Goal: Navigation & Orientation: Find specific page/section

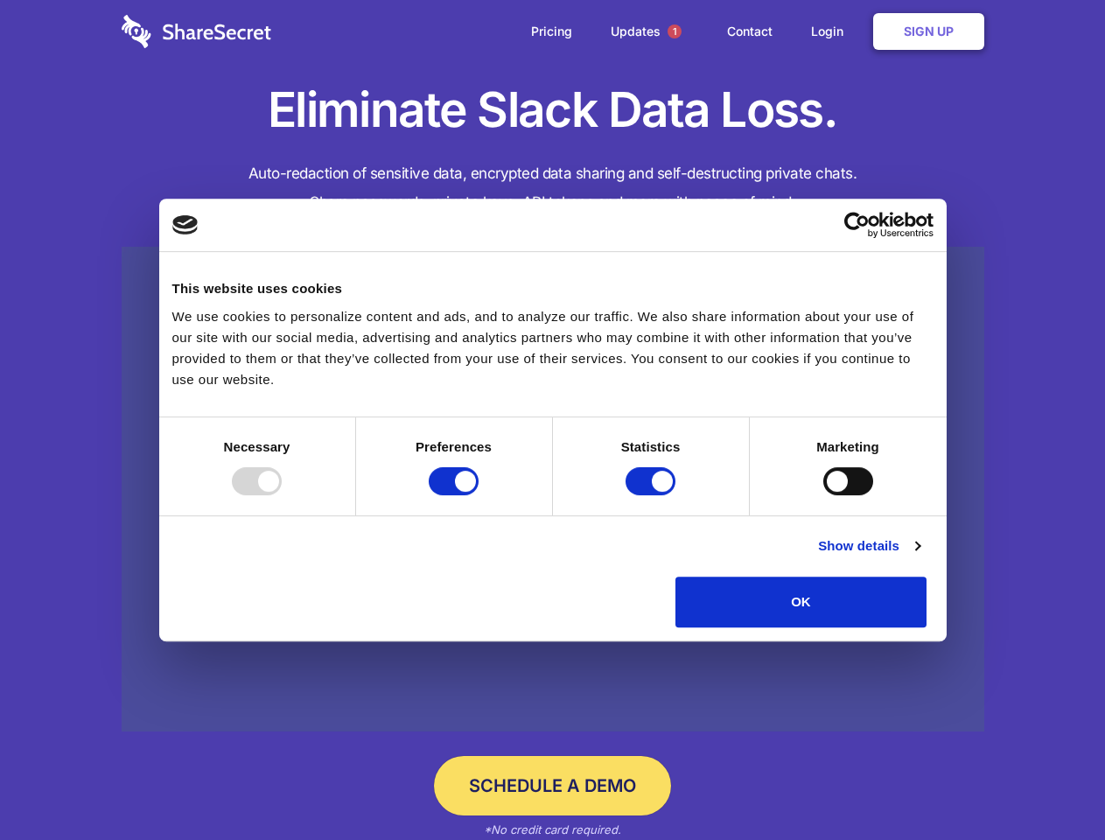
click at [282, 495] on div at bounding box center [257, 481] width 50 height 28
click at [478, 495] on input "Preferences" at bounding box center [454, 481] width 50 height 28
checkbox input "false"
click at [653, 495] on input "Statistics" at bounding box center [650, 481] width 50 height 28
checkbox input "false"
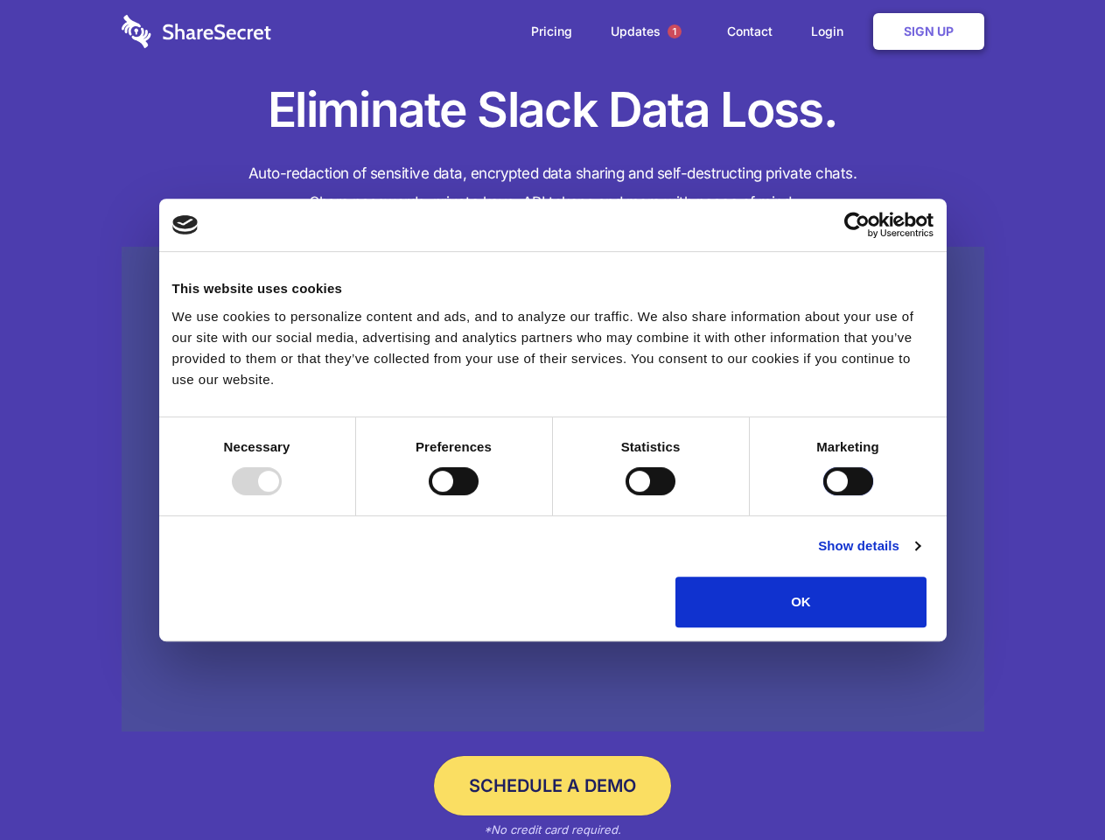
click at [823, 495] on input "Marketing" at bounding box center [848, 481] width 50 height 28
checkbox input "true"
click at [919, 556] on link "Show details" at bounding box center [868, 545] width 101 height 21
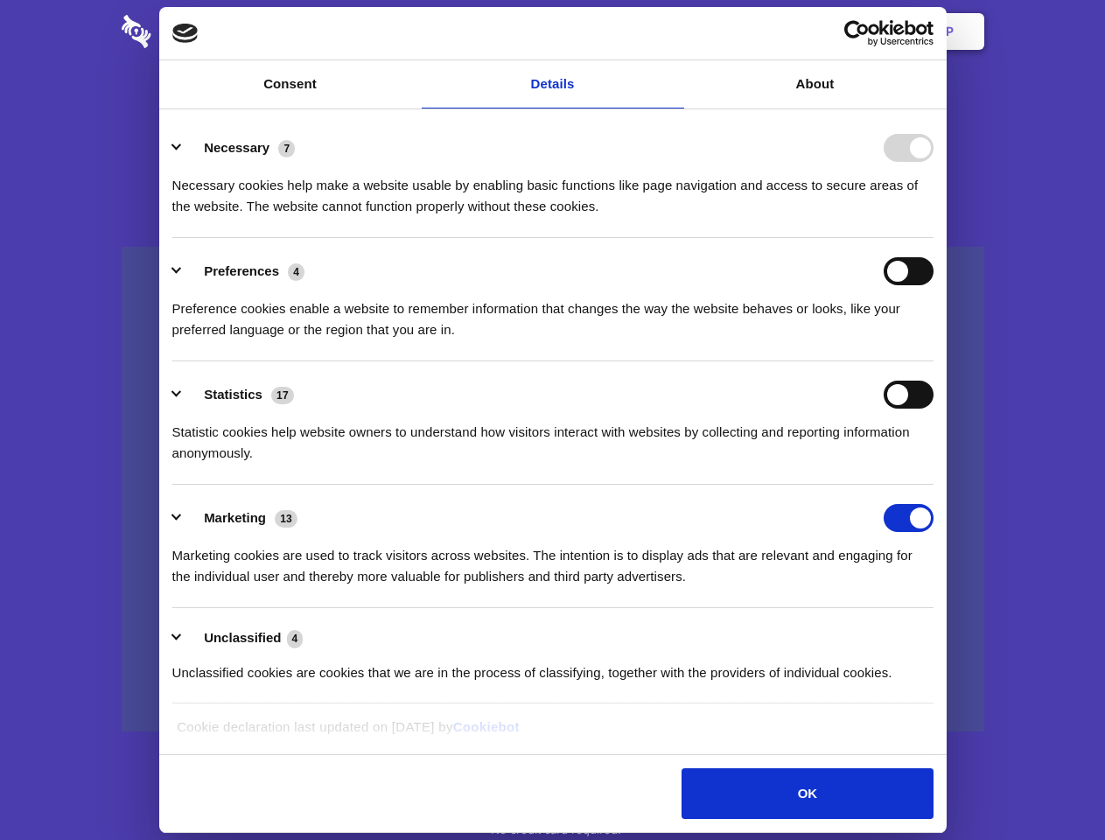
click at [933, 238] on li "Necessary 7 Necessary cookies help make a website usable by enabling basic func…" at bounding box center [552, 176] width 761 height 123
click at [673, 31] on span "1" at bounding box center [674, 31] width 14 height 14
